Goal: Information Seeking & Learning: Find contact information

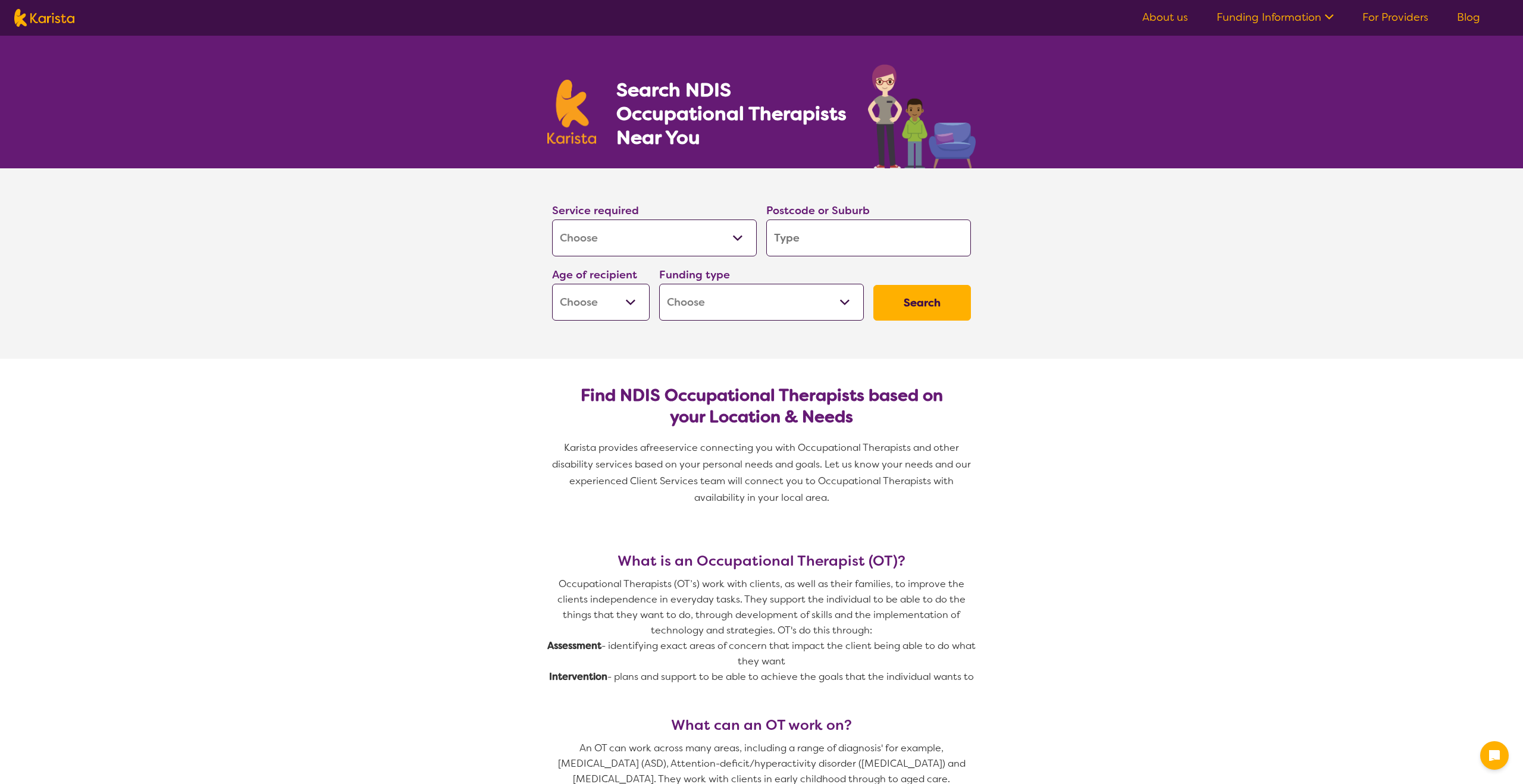
select select "[MEDICAL_DATA]"
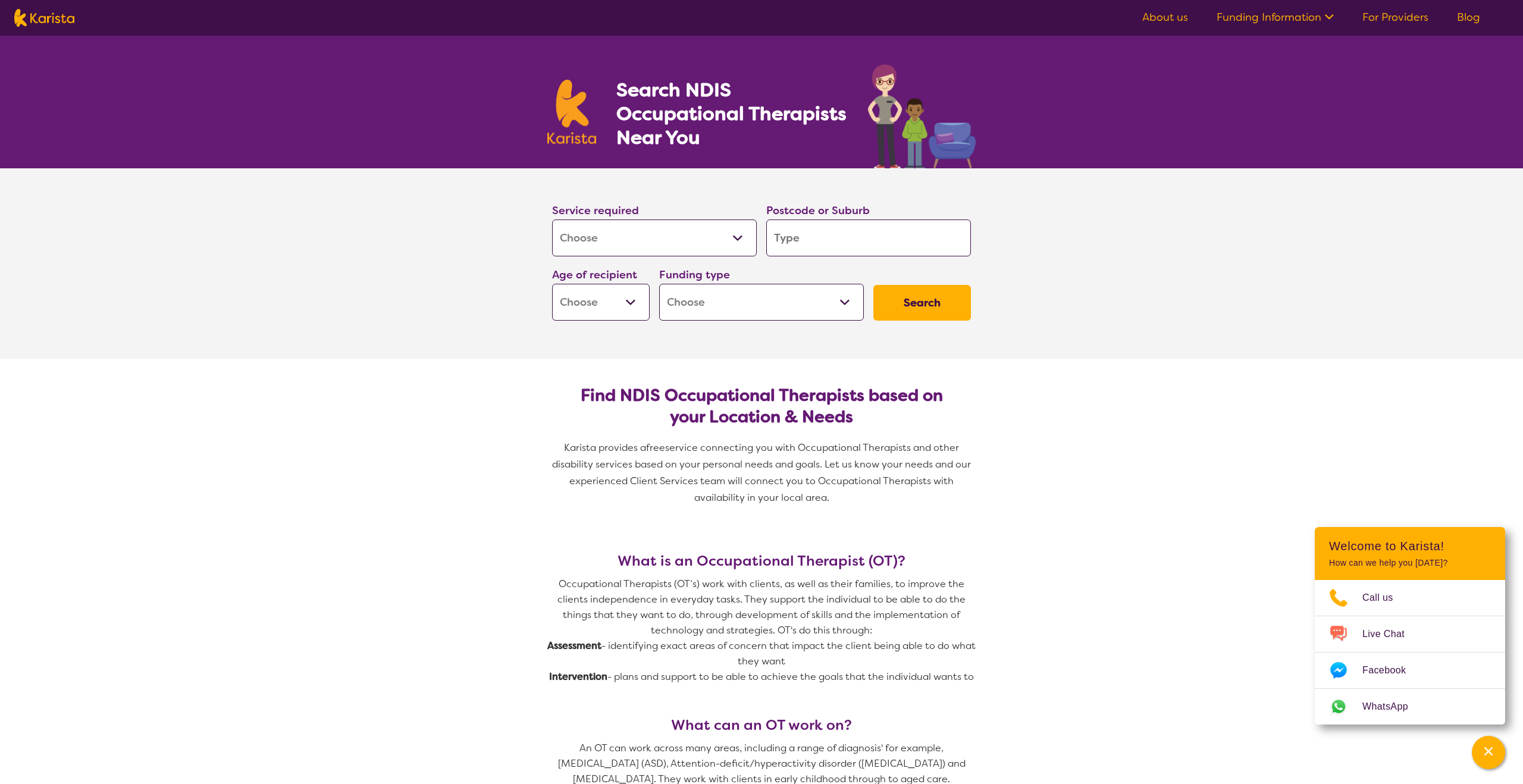
click at [770, 244] on input "search" at bounding box center [869, 237] width 205 height 37
type input "3053"
click at [804, 268] on em "Carlton" at bounding box center [792, 271] width 34 height 12
click at [638, 292] on select "Early Childhood - 0 to 9 Child - 10 to 11 Adolescent - 12 to 17 Adult - 18 to 6…" at bounding box center [601, 302] width 98 height 37
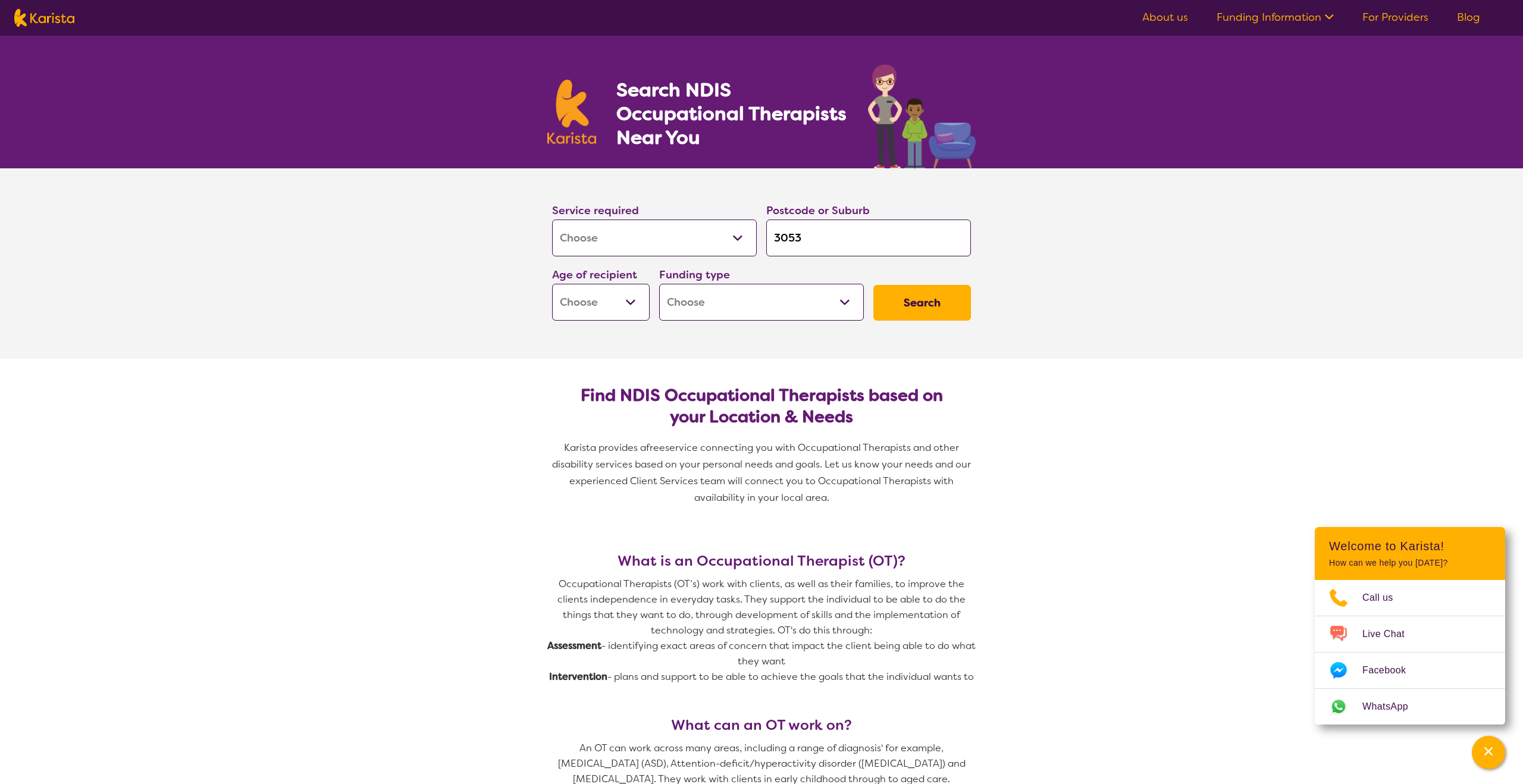
select select "AG"
click at [552, 284] on select "Early Childhood - 0 to 9 Child - 10 to 11 Adolescent - 12 to 17 Adult - 18 to 6…" at bounding box center [601, 302] width 98 height 37
select select "AG"
click at [708, 305] on select "Home Care Package (HCP) National Disability Insurance Scheme (NDIS) I don't know" at bounding box center [762, 302] width 205 height 37
select select "NDIS"
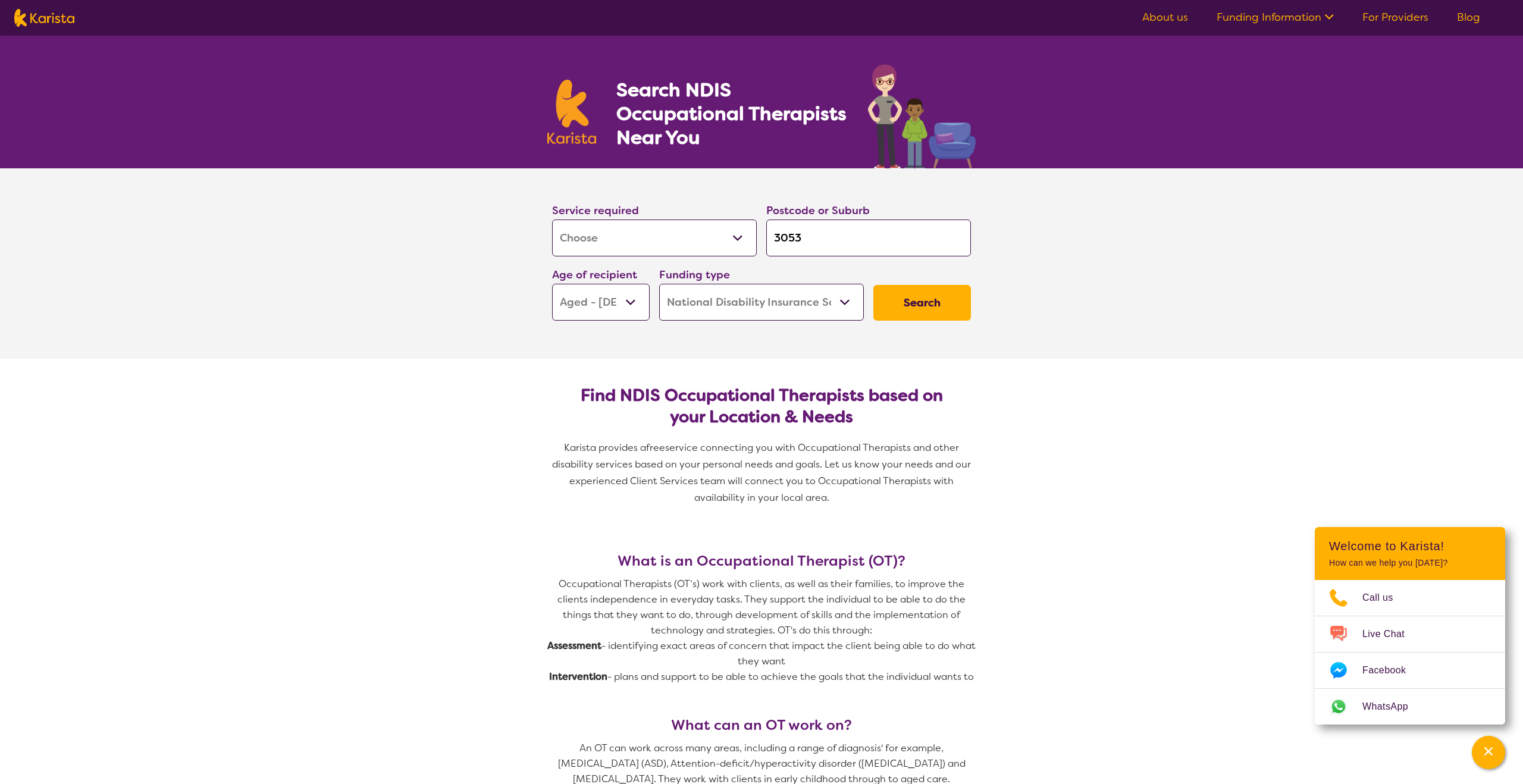
click at [659, 284] on select "Home Care Package (HCP) National Disability Insurance Scheme (NDIS) I don't know" at bounding box center [762, 302] width 205 height 37
select select "NDIS"
click at [902, 313] on button "Search" at bounding box center [922, 302] width 98 height 35
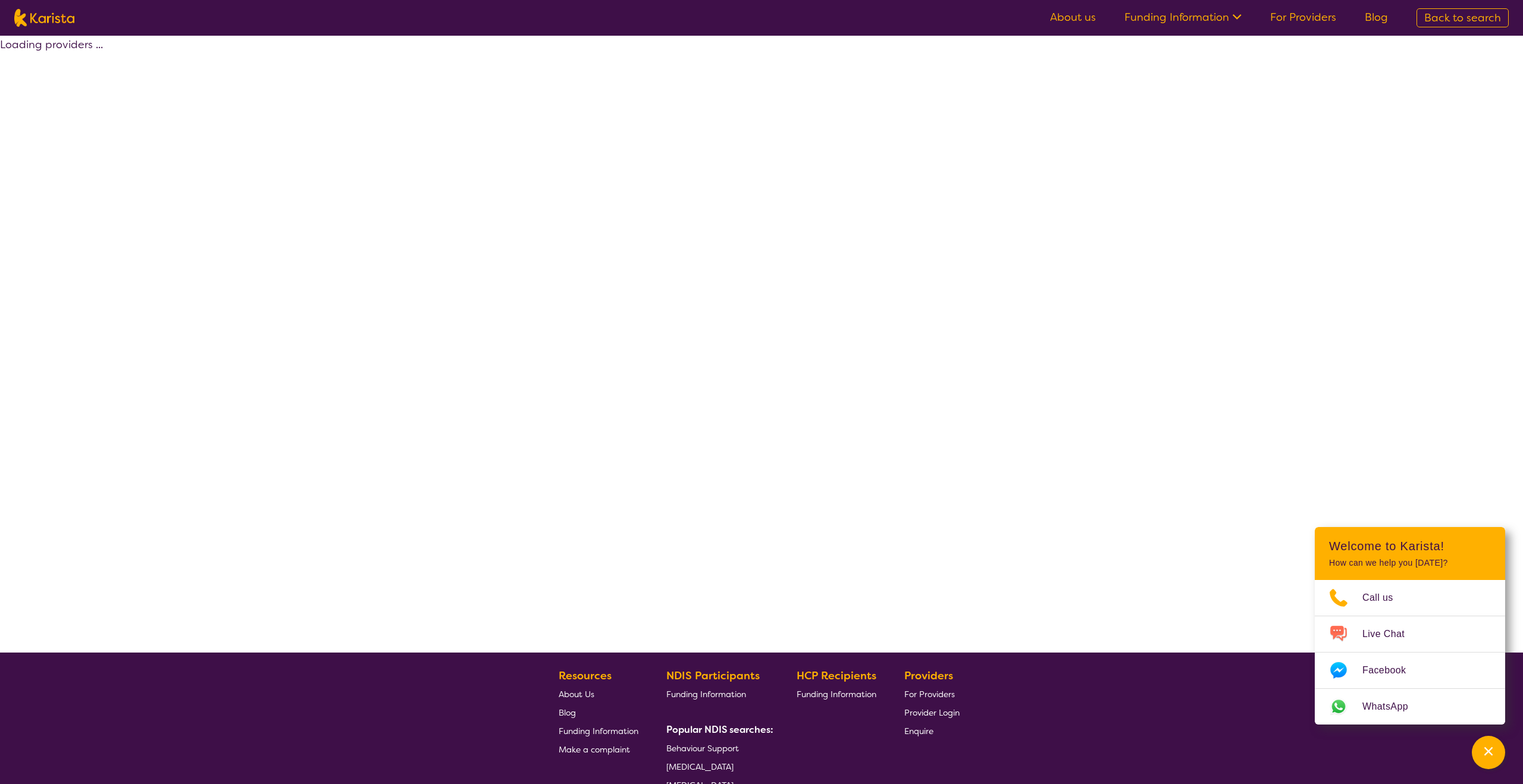
select select "by_score"
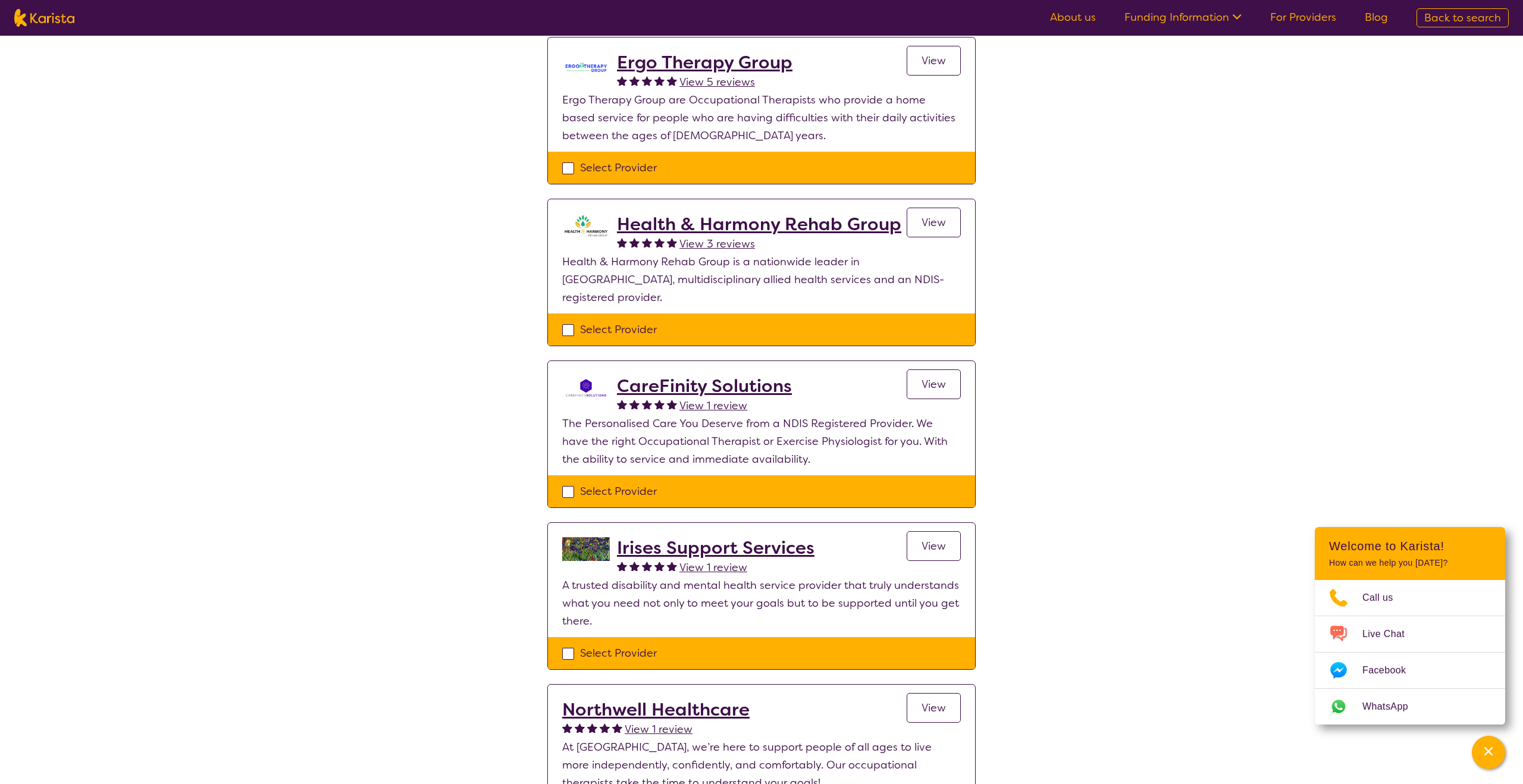
scroll to position [291, 0]
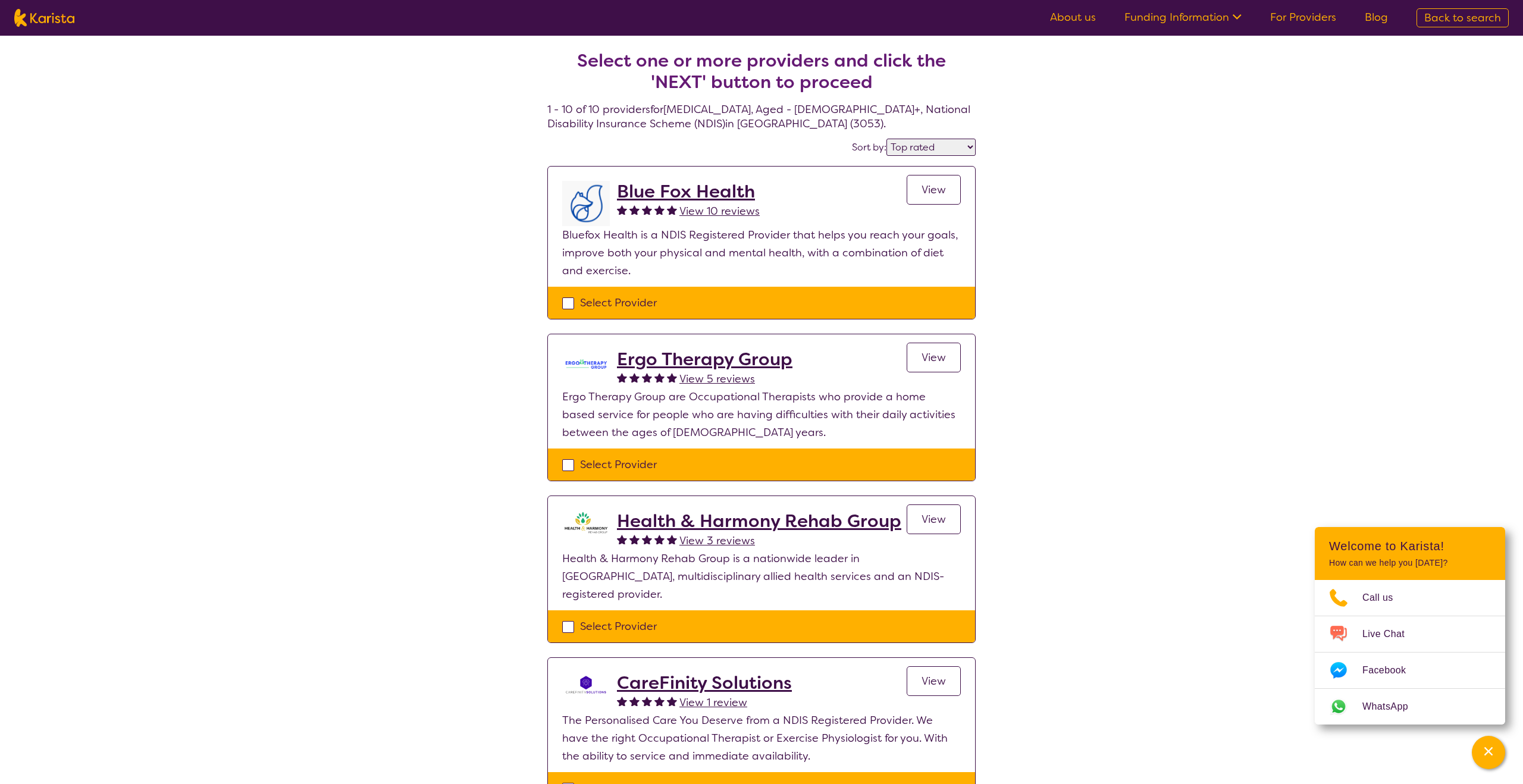
select select "[MEDICAL_DATA]"
select select "AG"
select select "NDIS"
select select "[MEDICAL_DATA]"
select select "AG"
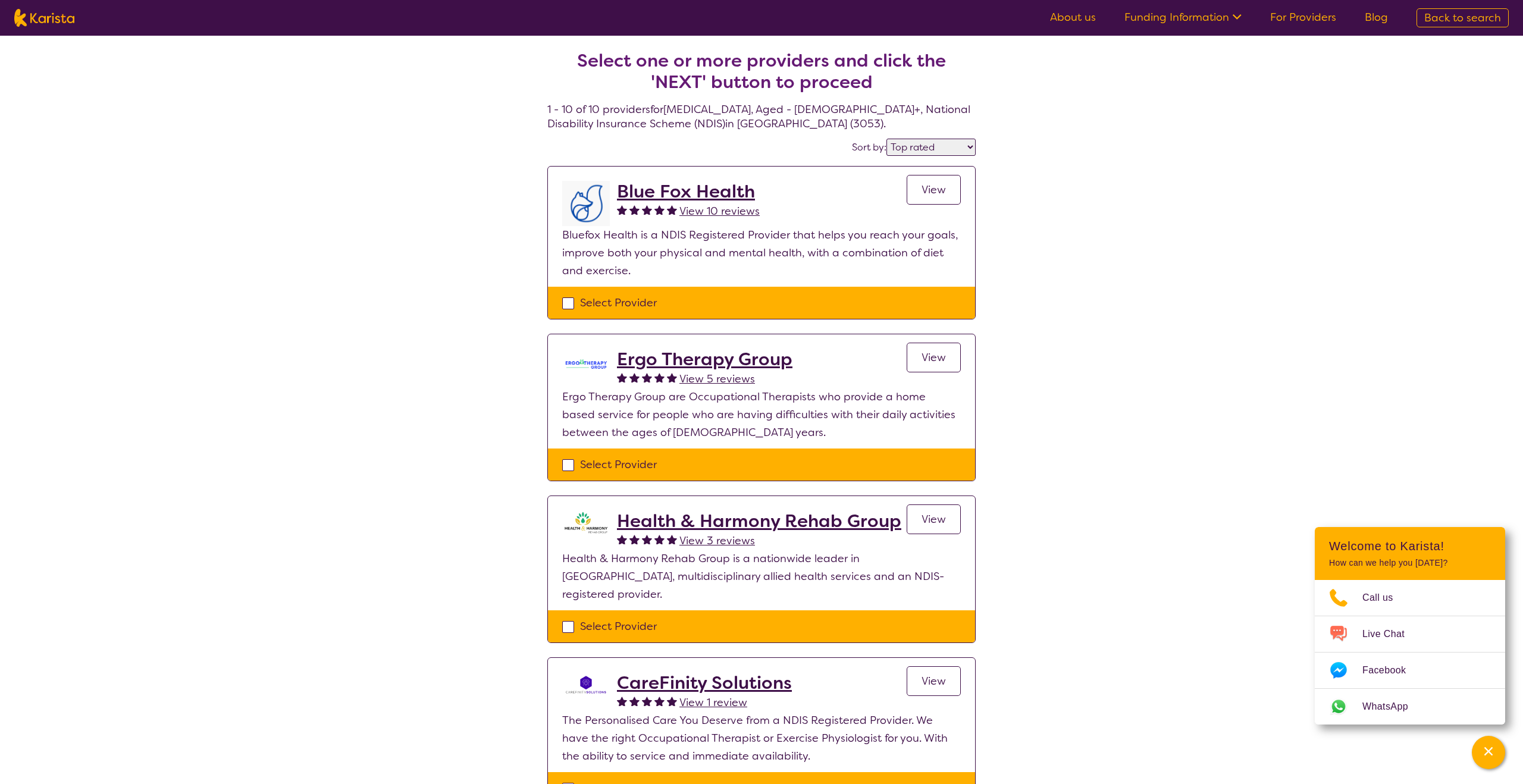
select select "NDIS"
